Goal: Task Accomplishment & Management: Manage account settings

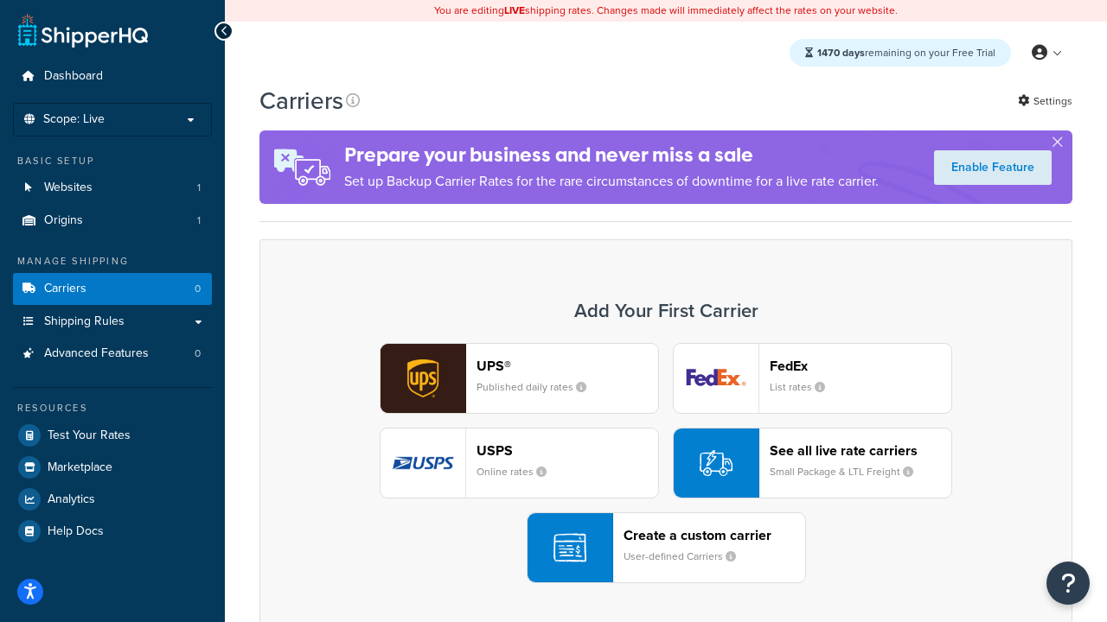
click at [666, 463] on div "UPS® Published daily rates FedEx List rates USPS Online rates See all live rate…" at bounding box center [666, 463] width 776 height 240
click at [860, 366] on header "FedEx" at bounding box center [860, 366] width 182 height 16
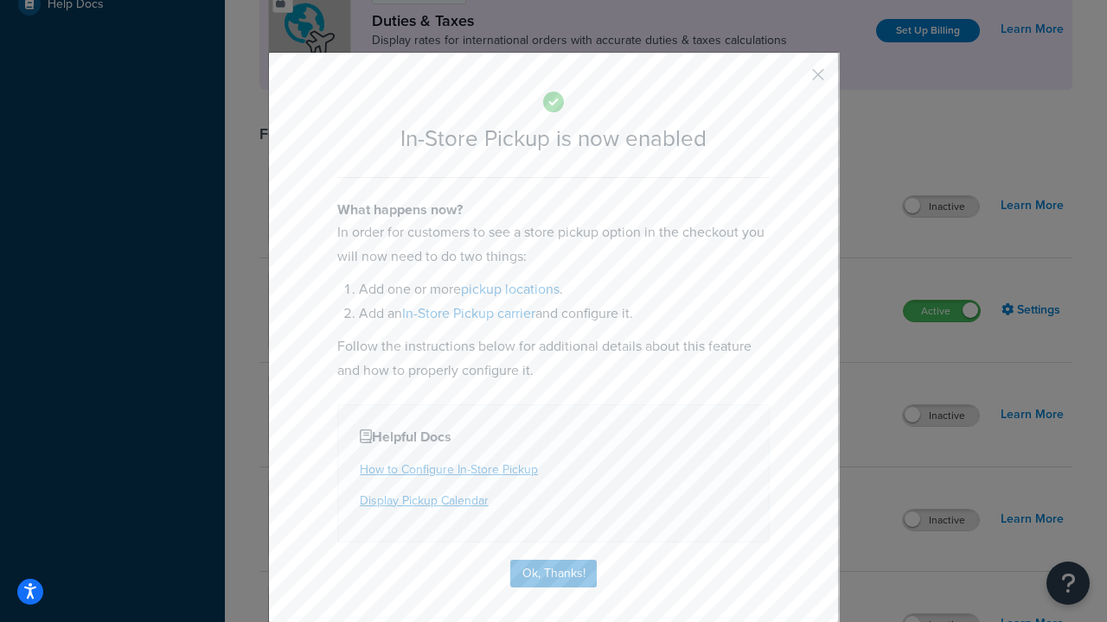
click at [792, 80] on button "button" at bounding box center [792, 81] width 4 height 4
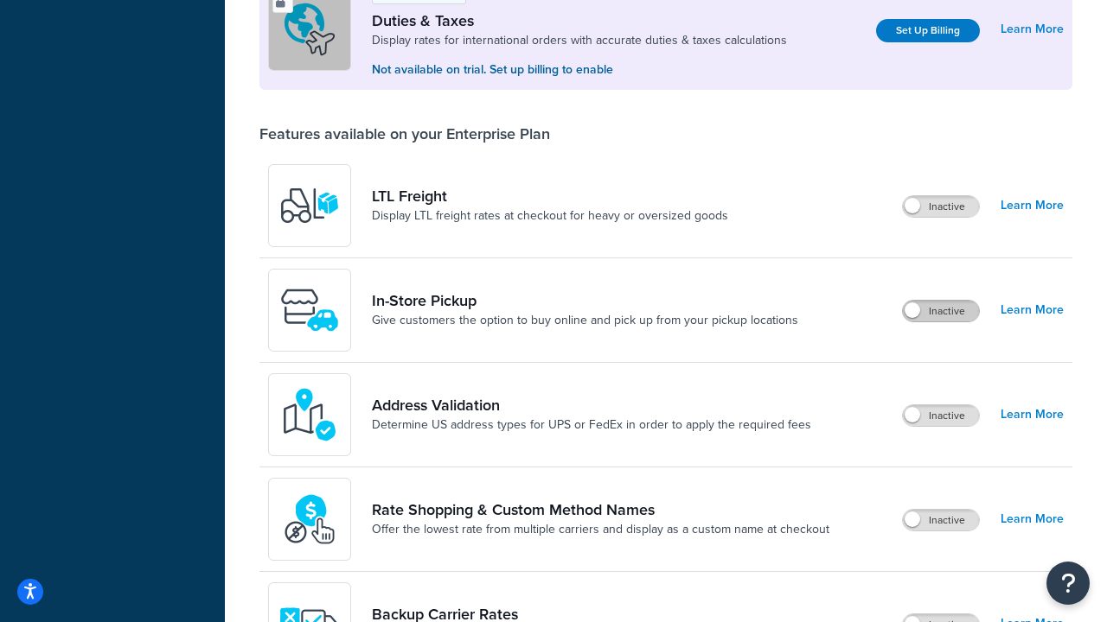
scroll to position [527, 0]
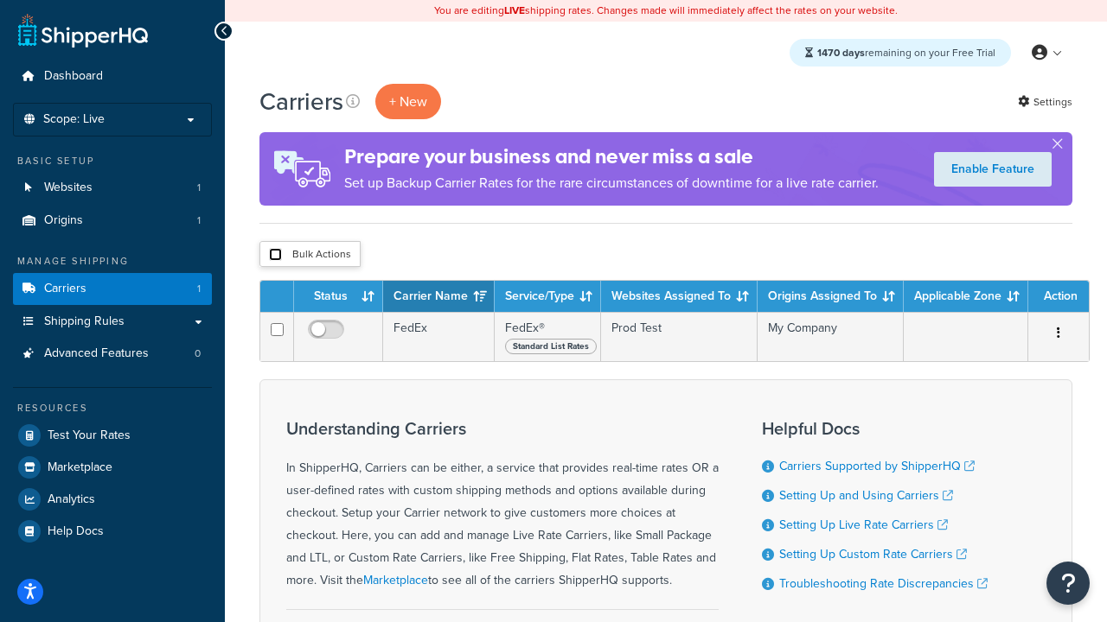
click at [275, 255] on input "checkbox" at bounding box center [275, 254] width 13 height 13
checkbox input "true"
click at [0, 0] on button "Delete" at bounding box center [0, 0] width 0 height 0
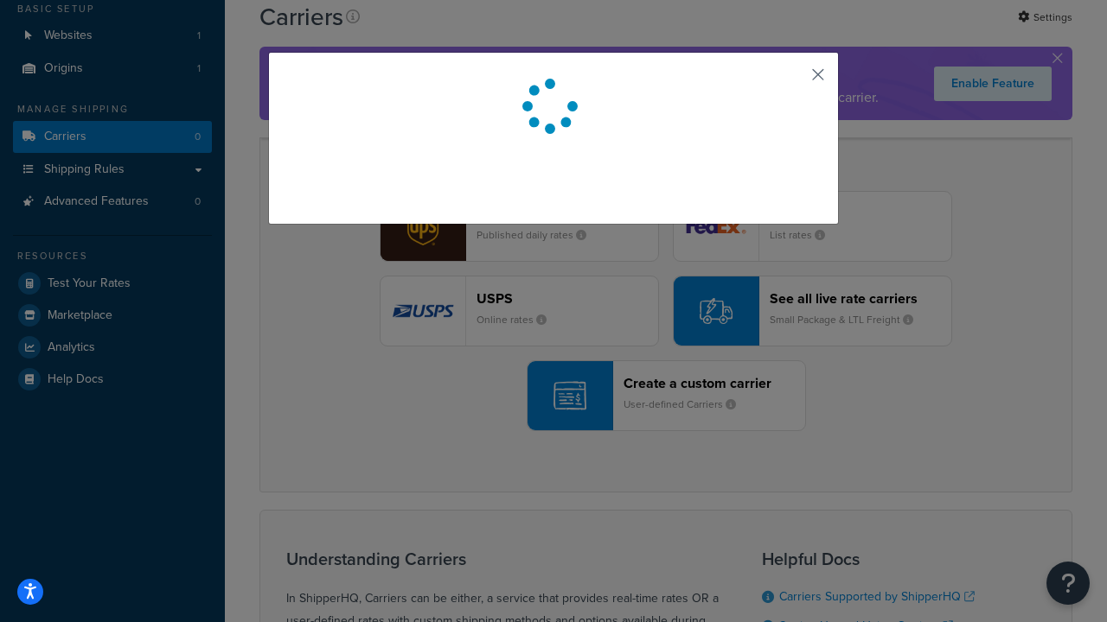
click at [792, 80] on button "button" at bounding box center [792, 81] width 4 height 4
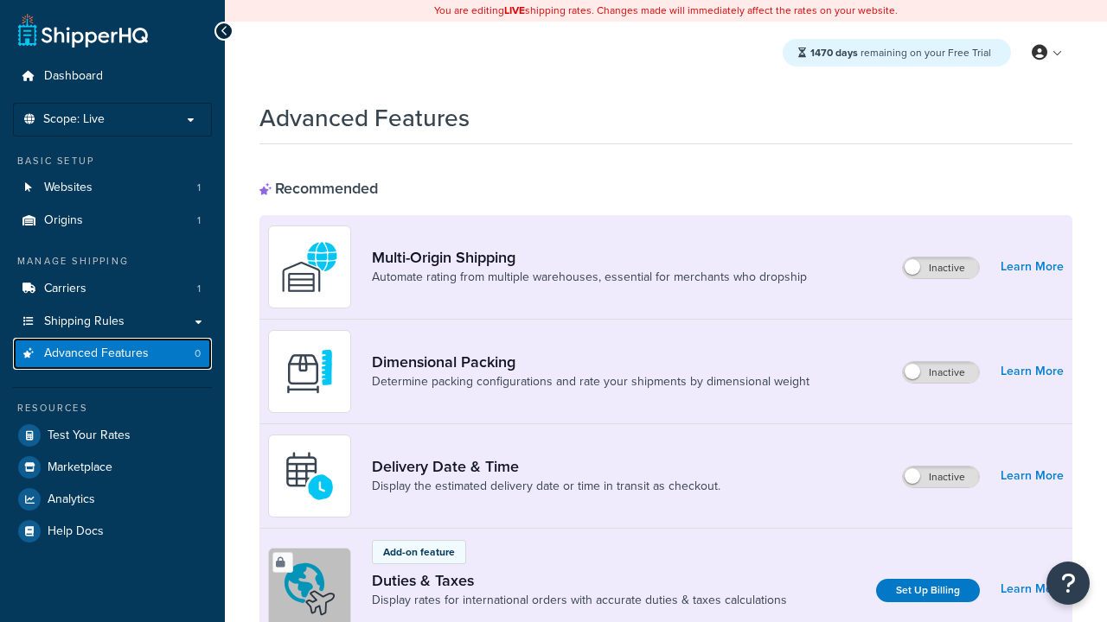
click at [112, 354] on span "Advanced Features" at bounding box center [96, 354] width 105 height 15
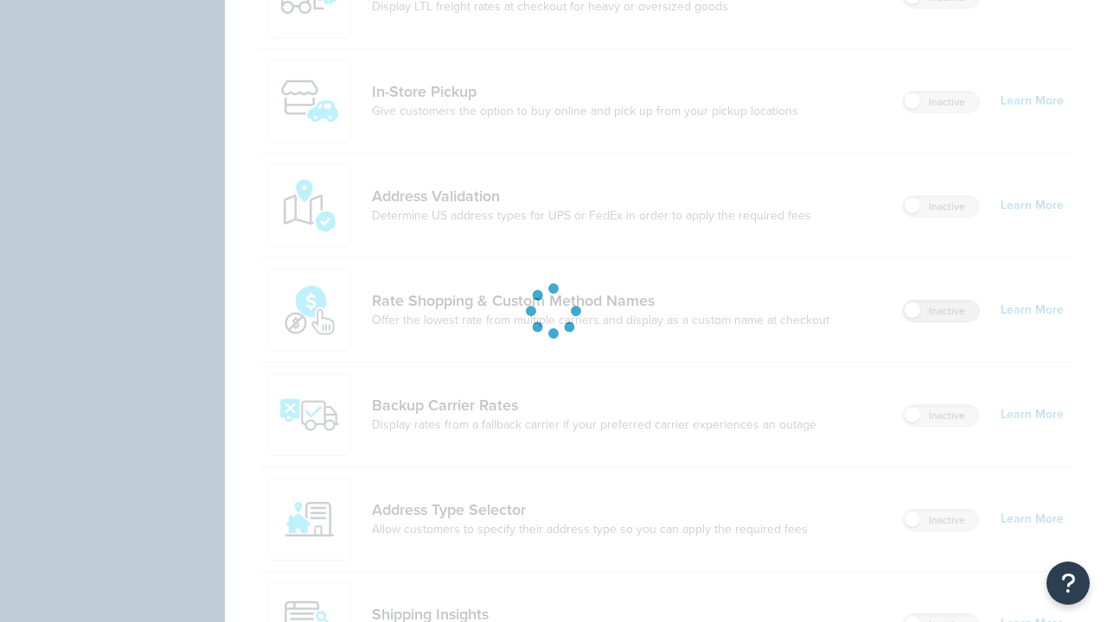
click at [941, 301] on label "Inactive" at bounding box center [941, 311] width 76 height 21
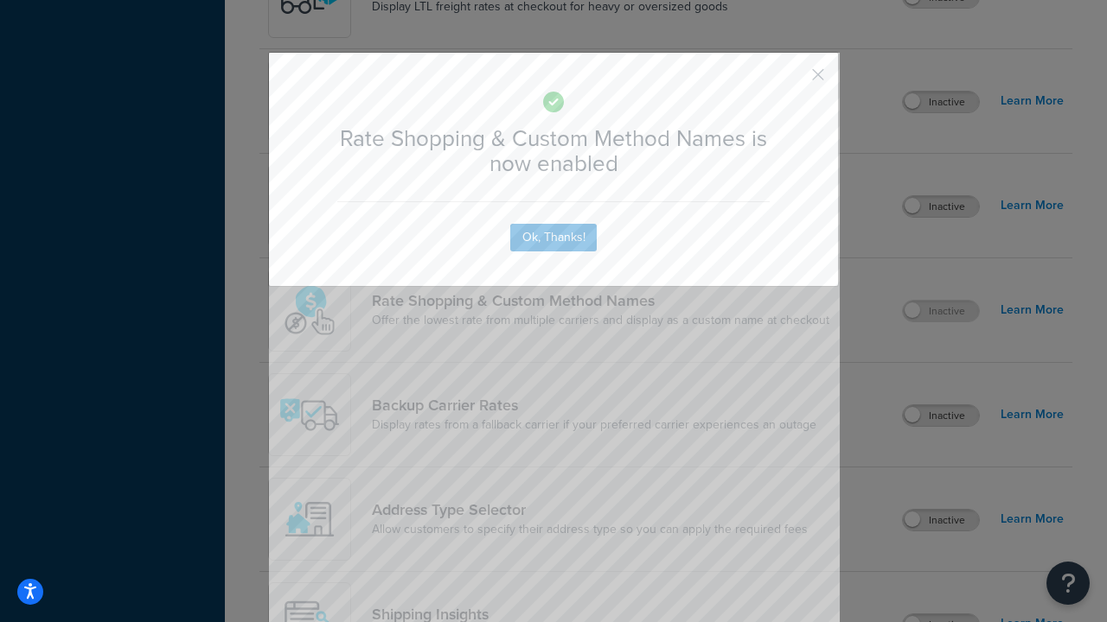
scroll to position [1070, 0]
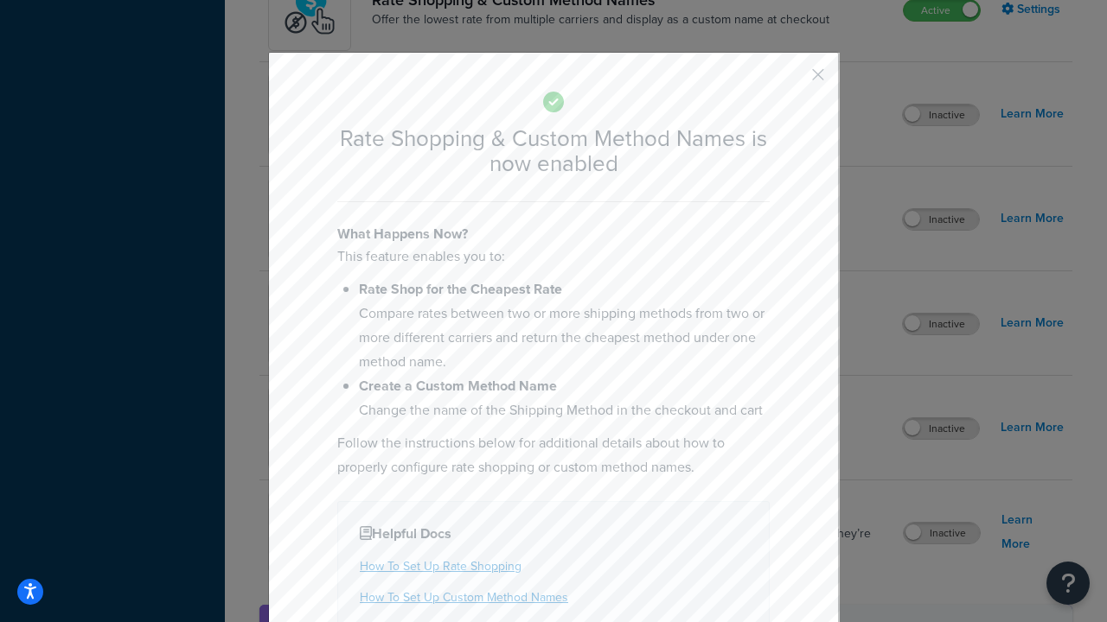
click at [792, 80] on button "button" at bounding box center [792, 81] width 4 height 4
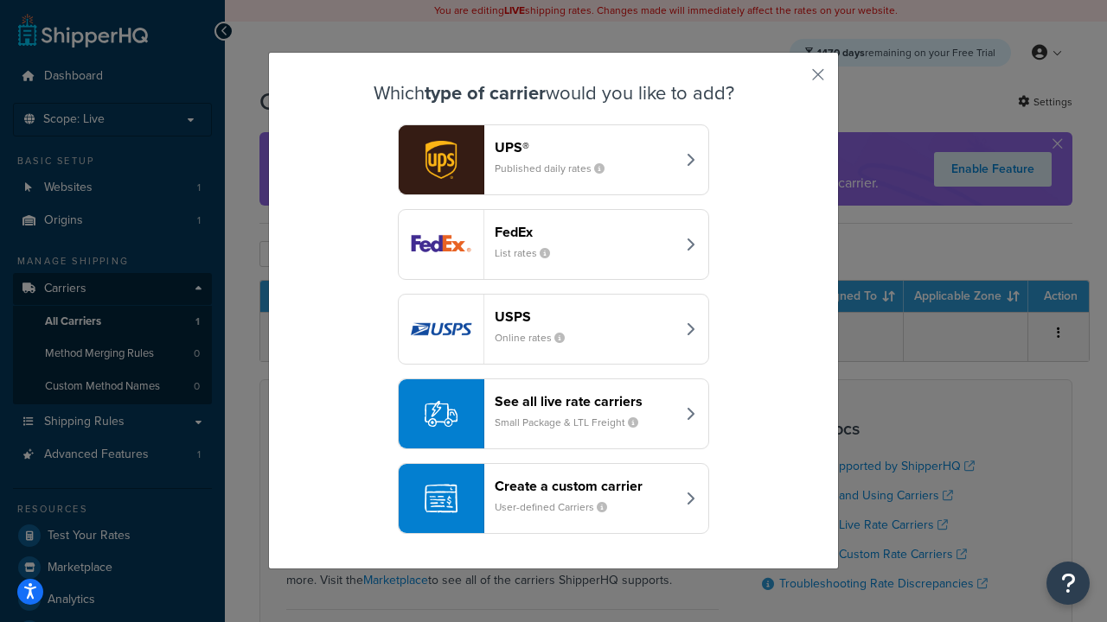
click at [553, 414] on div "See all live rate carriers Small Package & LTL Freight" at bounding box center [585, 413] width 181 height 41
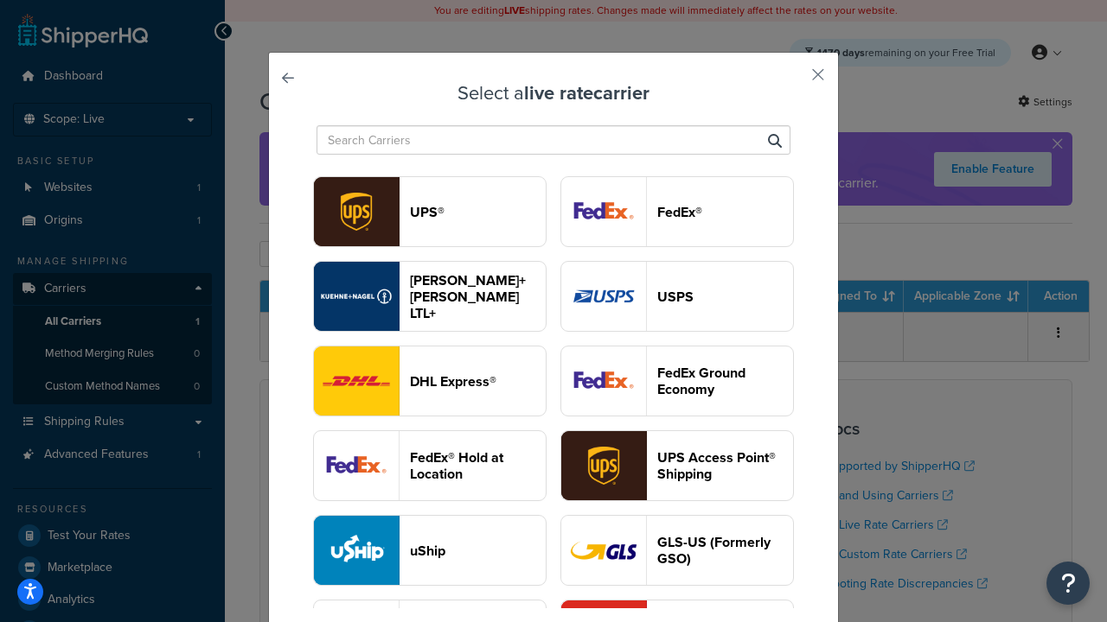
click at [677, 297] on header "USPS" at bounding box center [725, 297] width 136 height 16
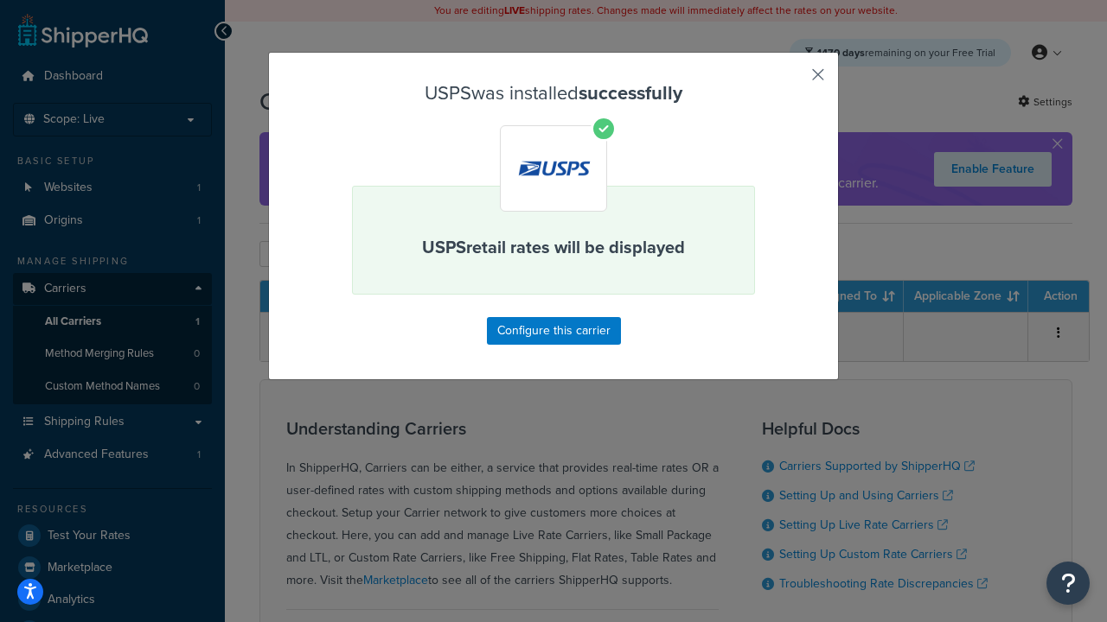
click at [792, 80] on button "button" at bounding box center [792, 81] width 4 height 4
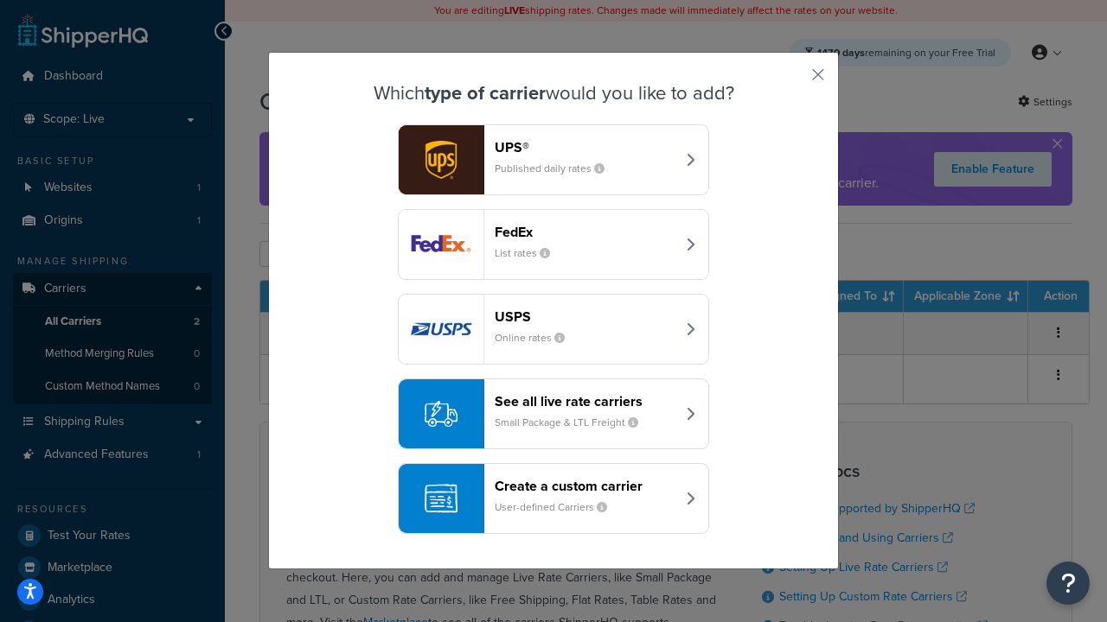
click at [553, 414] on div "See all live rate carriers Small Package & LTL Freight" at bounding box center [585, 413] width 181 height 41
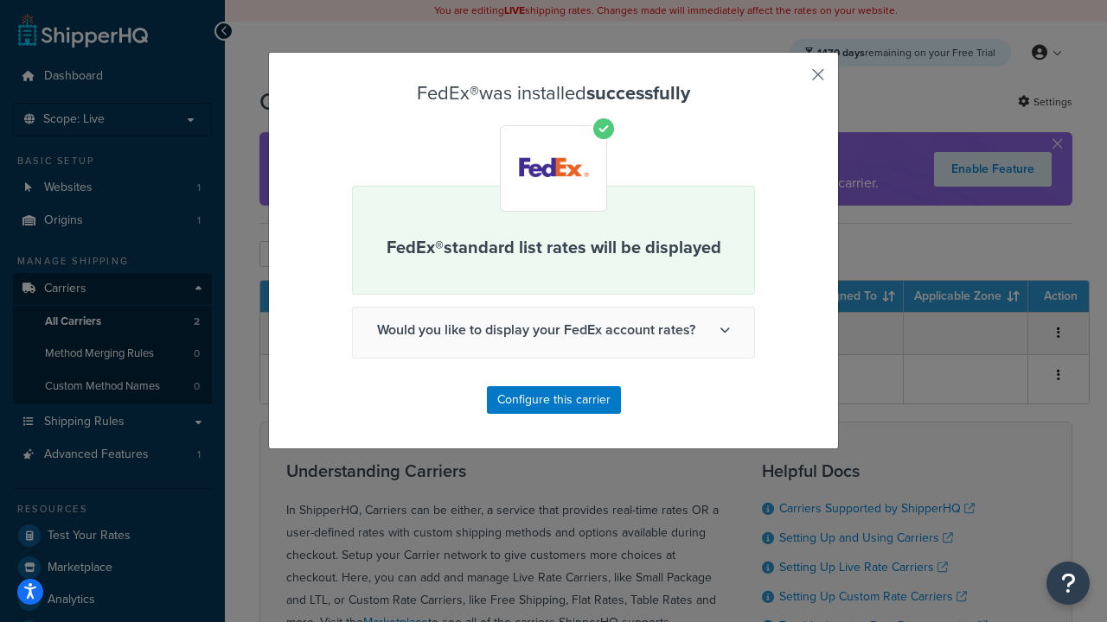
click at [792, 80] on button "button" at bounding box center [792, 81] width 4 height 4
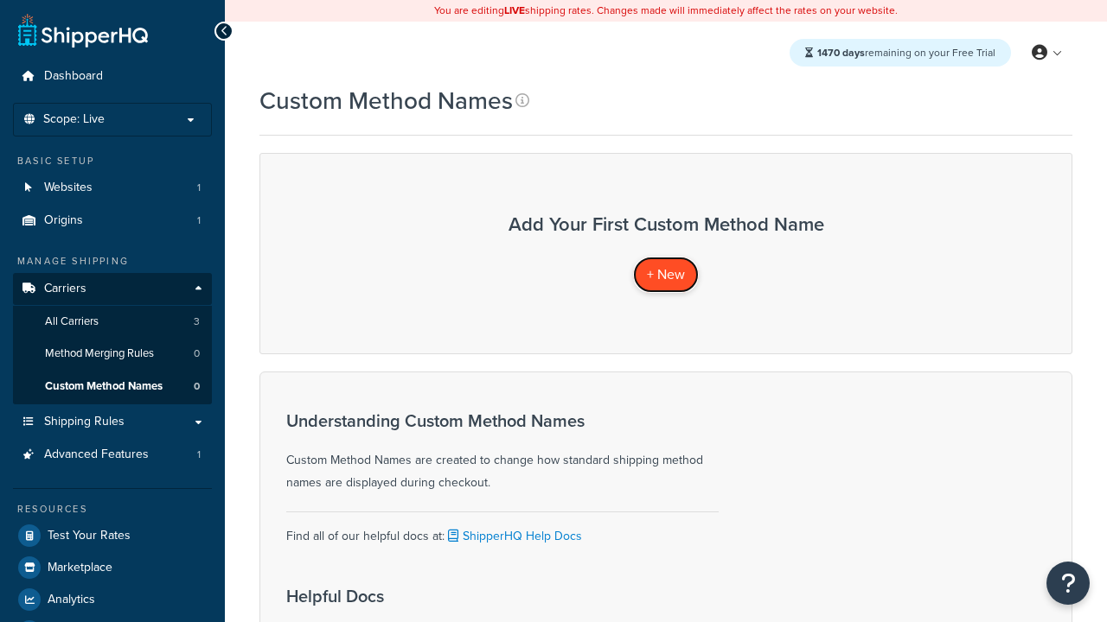
click span "+ New"
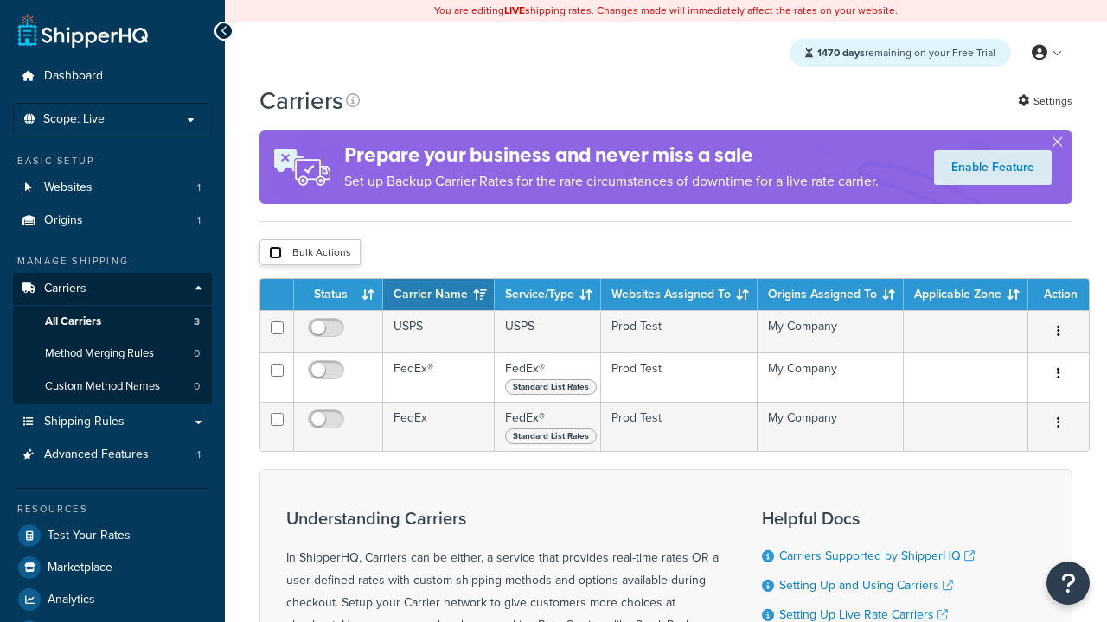
click at [275, 253] on input "checkbox" at bounding box center [275, 252] width 13 height 13
checkbox input "true"
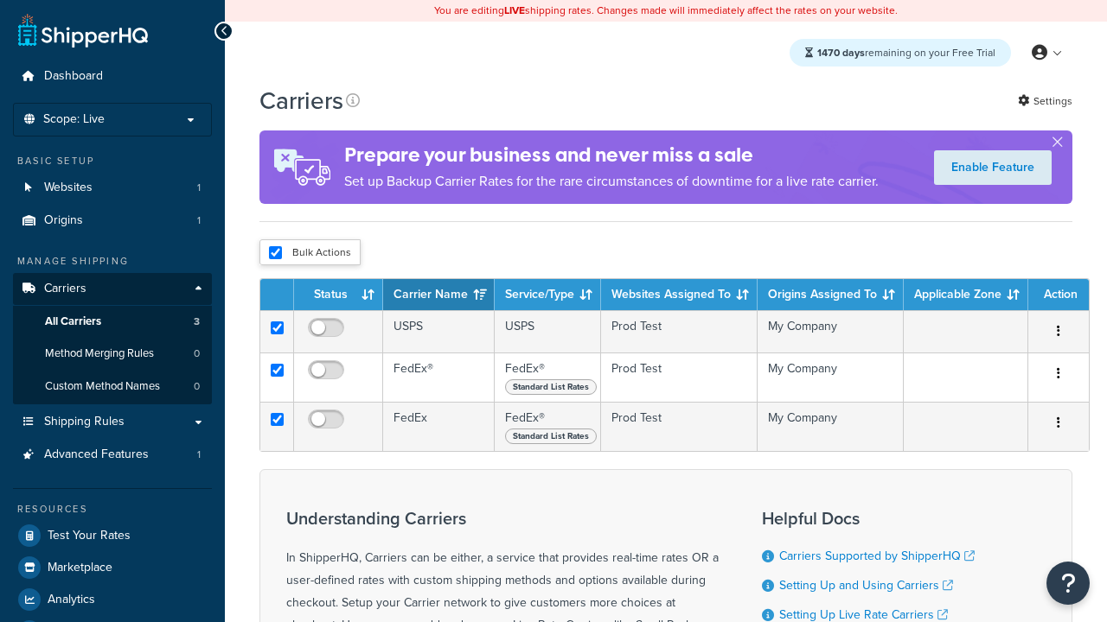
click at [0, 0] on button "Delete" at bounding box center [0, 0] width 0 height 0
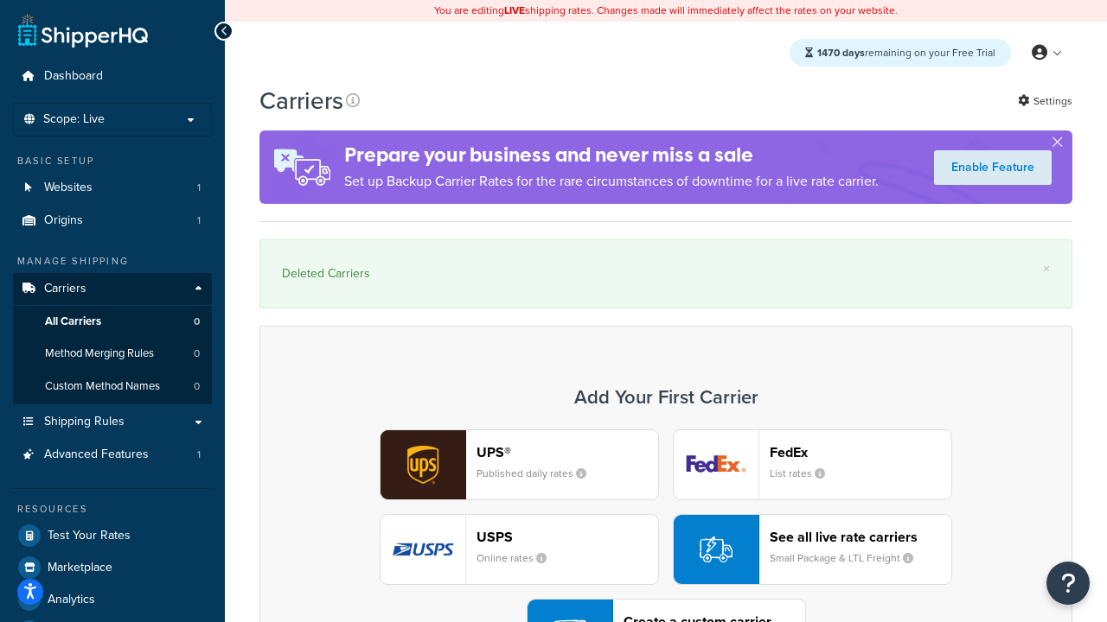
click at [666, 502] on div "UPS® Published daily rates FedEx List rates USPS Online rates See all live rate…" at bounding box center [666, 550] width 776 height 240
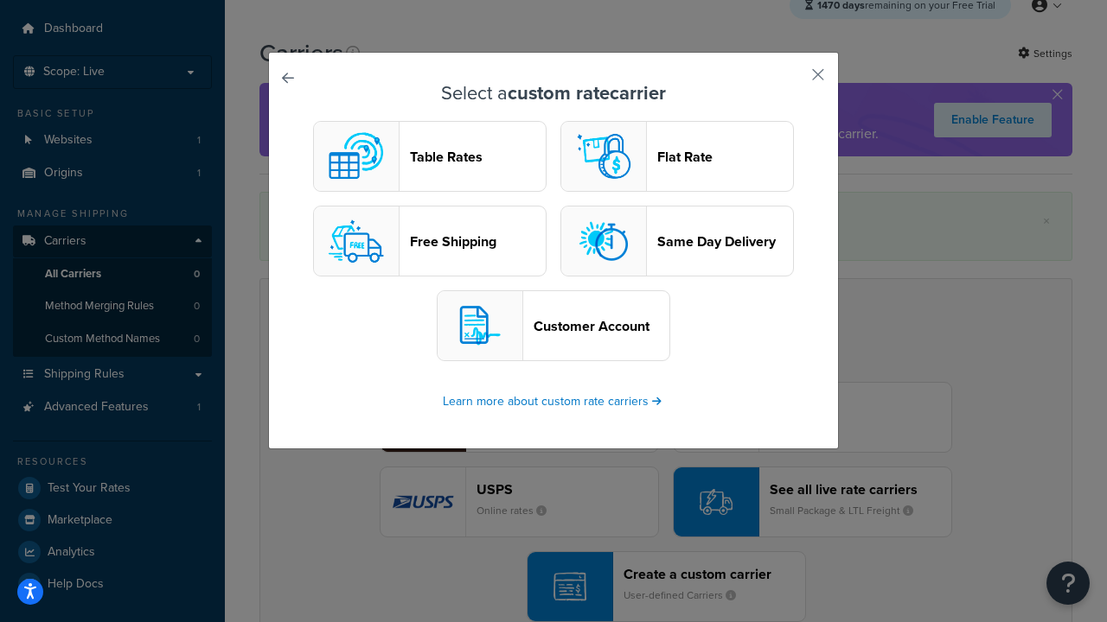
click at [677, 156] on header "Flat Rate" at bounding box center [725, 157] width 136 height 16
